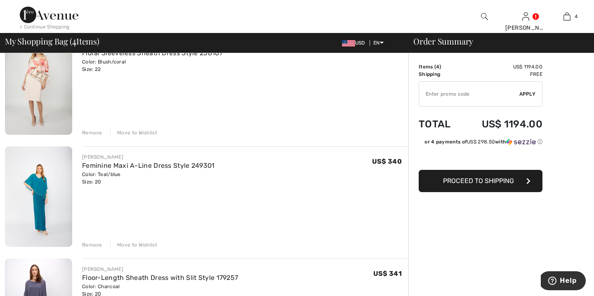
scroll to position [165, 0]
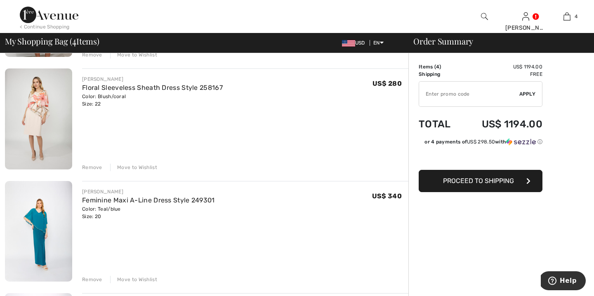
click at [40, 128] on img at bounding box center [38, 119] width 67 height 101
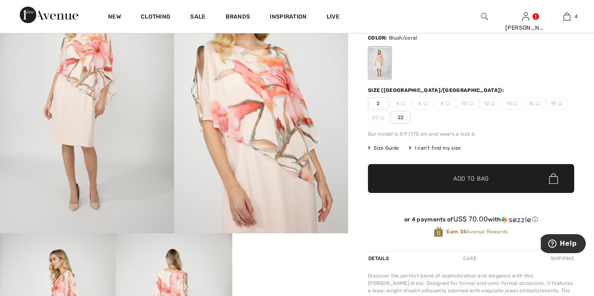
scroll to position [72, 0]
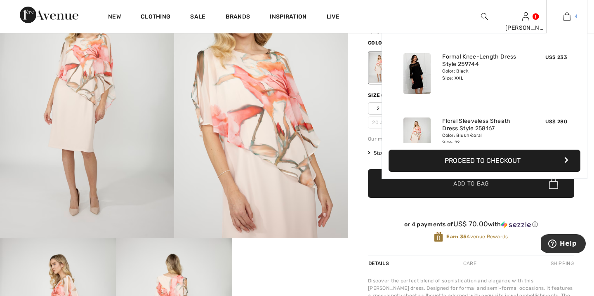
click at [565, 17] on img at bounding box center [567, 17] width 7 height 10
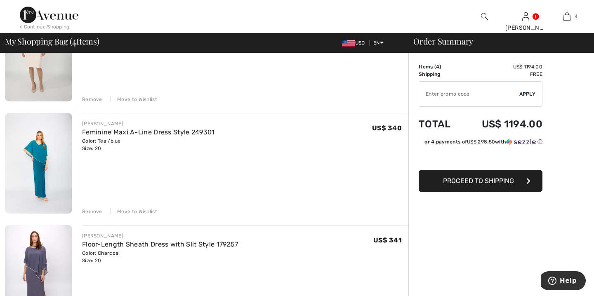
scroll to position [230, 0]
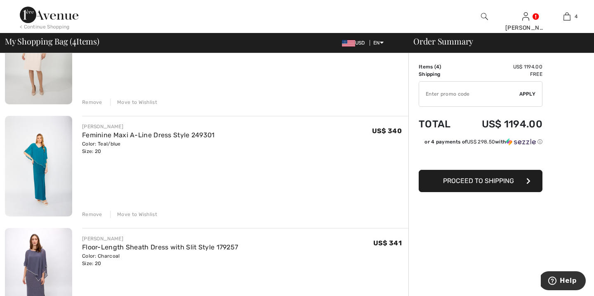
click at [457, 181] on span "Proceed to Shipping" at bounding box center [478, 181] width 71 height 8
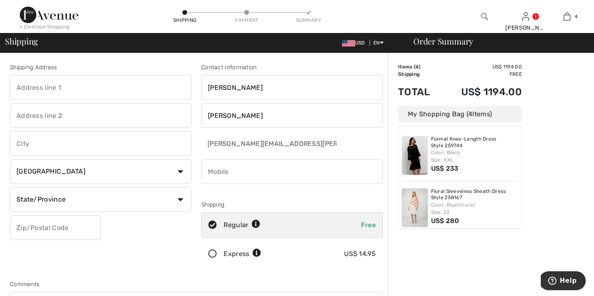
click at [124, 85] on input "text" at bounding box center [101, 87] width 182 height 25
type input "[STREET_ADDRESS][PERSON_NAME]"
type input "Winnetka"
select select "US"
select select "IL"
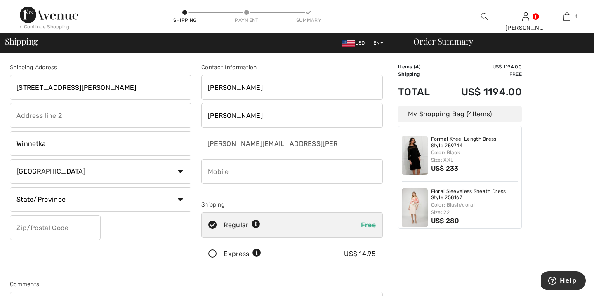
type input "60093"
type input "8478147722"
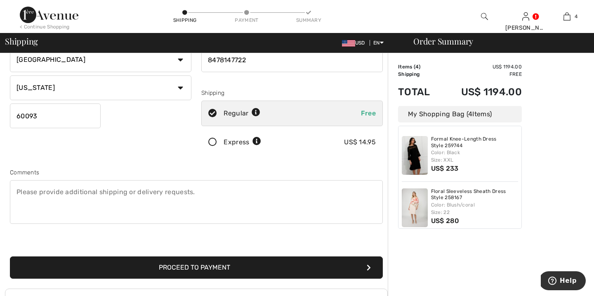
scroll to position [119, 0]
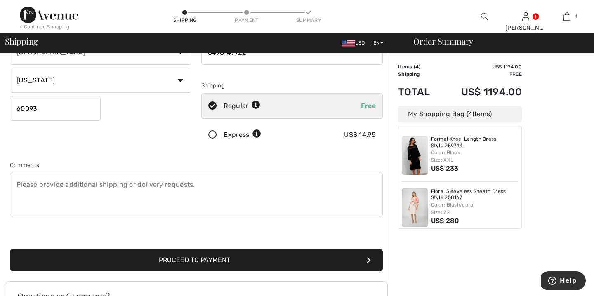
click at [167, 257] on button "Proceed to Payment" at bounding box center [196, 260] width 373 height 22
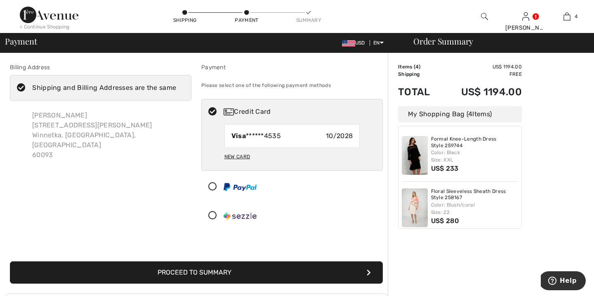
click at [23, 88] on icon at bounding box center [21, 88] width 22 height 9
click at [176, 88] on input "Shipping and Billing Addresses are the same" at bounding box center [178, 88] width 5 height 25
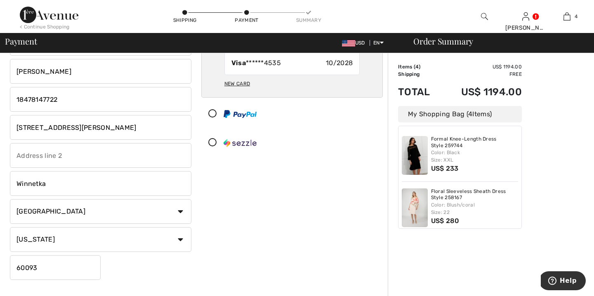
scroll to position [78, 0]
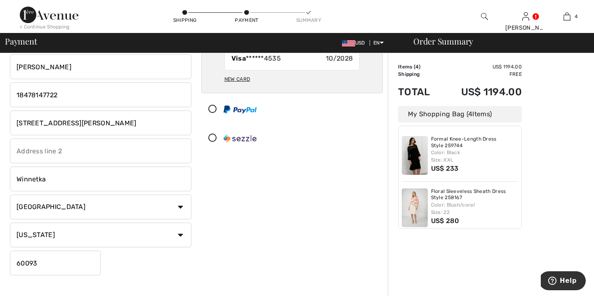
checkbox input "false"
click at [80, 123] on input "[STREET_ADDRESS][PERSON_NAME]" at bounding box center [101, 123] width 182 height 25
type input "1"
click at [17, 124] on input "text" at bounding box center [101, 123] width 182 height 25
type input "140 SE 5th Ave"
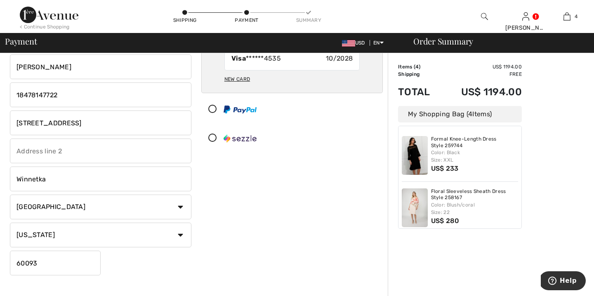
type input "Apt 447"
select select "FL"
click at [54, 183] on input "Winnetka" at bounding box center [101, 179] width 182 height 25
type input "W"
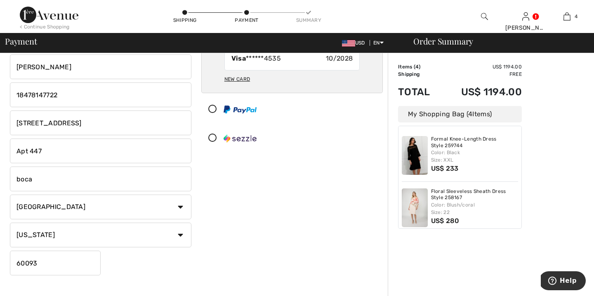
type input "Boca Raton"
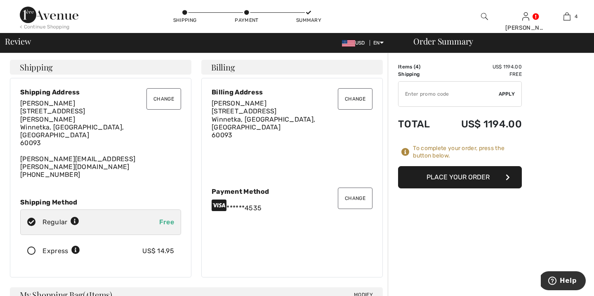
click at [457, 175] on button "Place Your Order" at bounding box center [460, 177] width 124 height 22
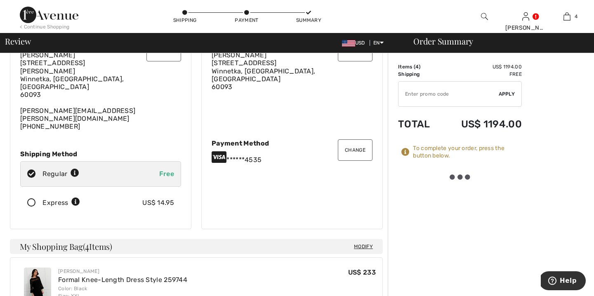
scroll to position [47, 0]
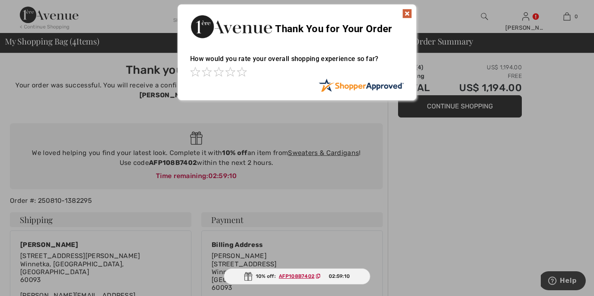
click at [405, 12] on img at bounding box center [407, 14] width 10 height 10
